Goal: Information Seeking & Learning: Stay updated

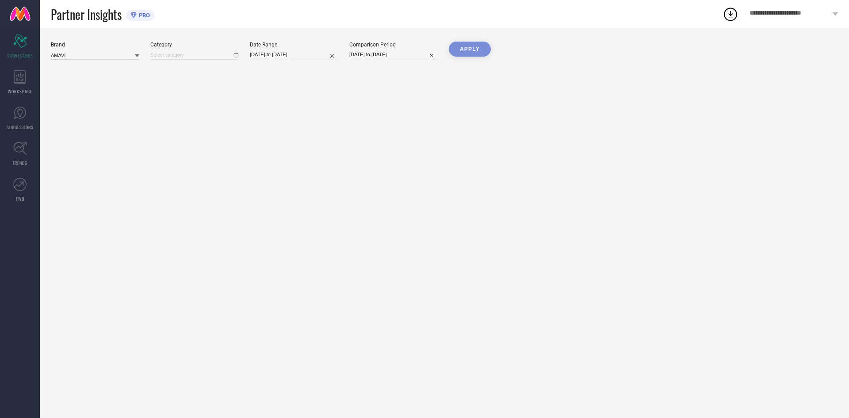
type input "All"
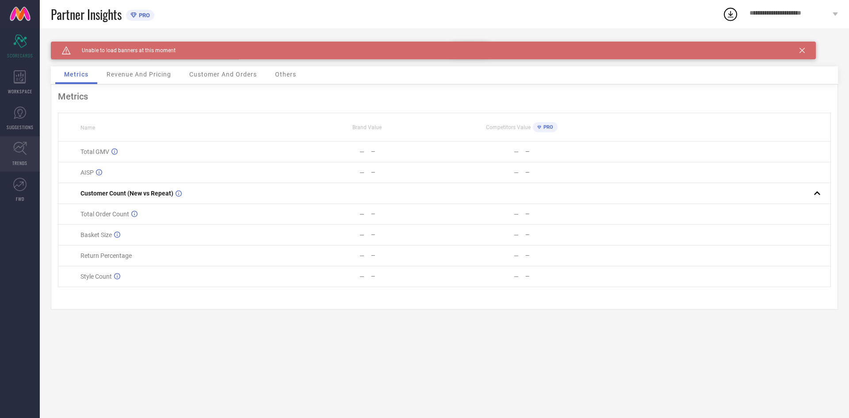
click at [28, 144] on link "TRENDS" at bounding box center [20, 153] width 40 height 35
